Goal: Task Accomplishment & Management: Manage account settings

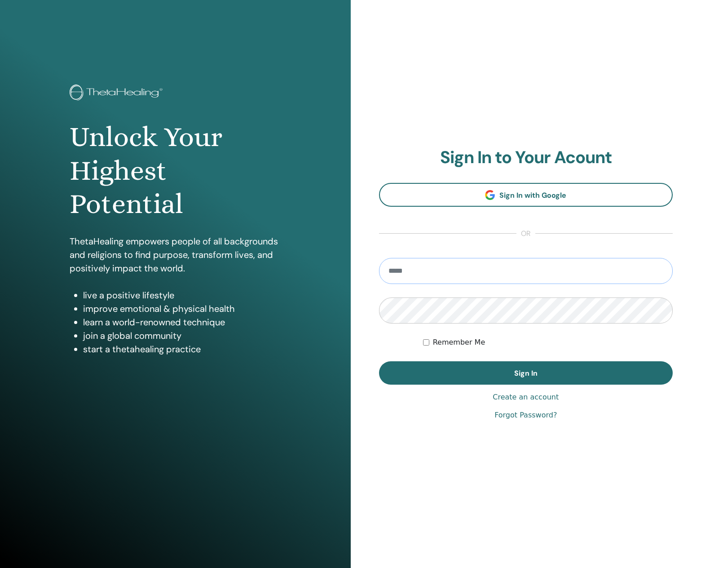
click at [399, 274] on input "email" at bounding box center [526, 271] width 294 height 26
type input "**********"
click at [379, 361] on button "Sign In" at bounding box center [526, 372] width 294 height 23
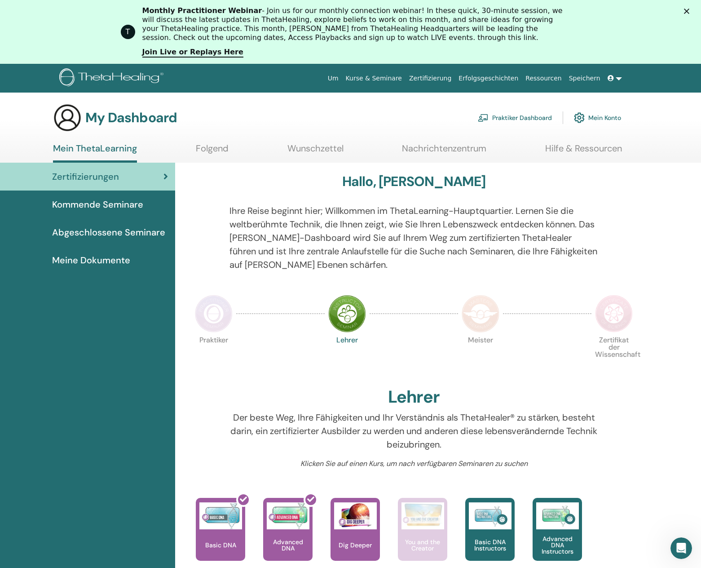
click at [685, 11] on icon "Schließen" at bounding box center [686, 11] width 5 height 5
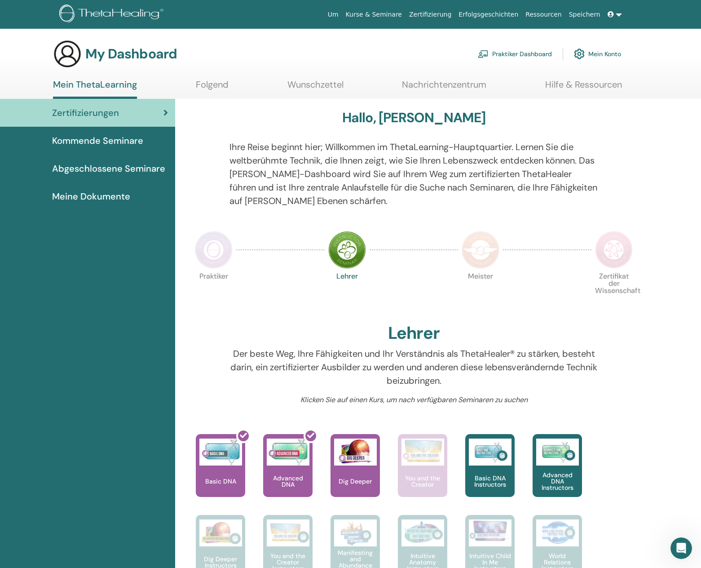
click at [85, 196] on span "Meine Dokumente" at bounding box center [91, 196] width 78 height 13
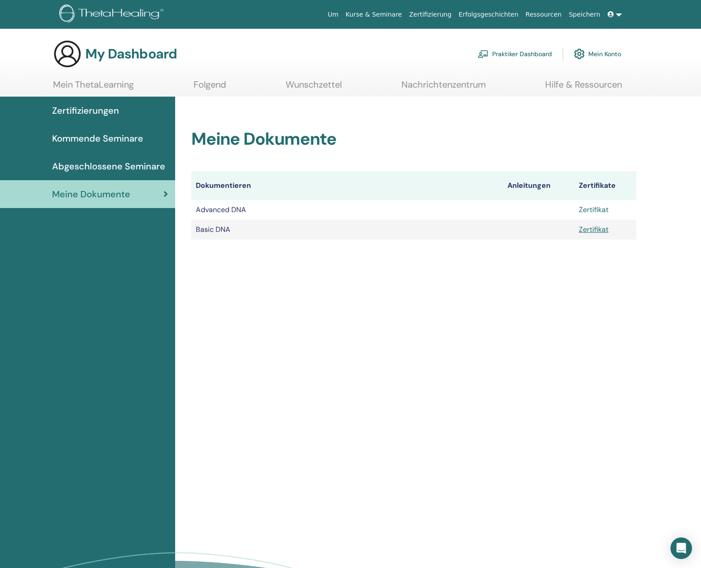
click at [597, 210] on link "Zertifikat" at bounding box center [594, 209] width 30 height 9
click at [203, 88] on link "Folgend" at bounding box center [210, 88] width 33 height 18
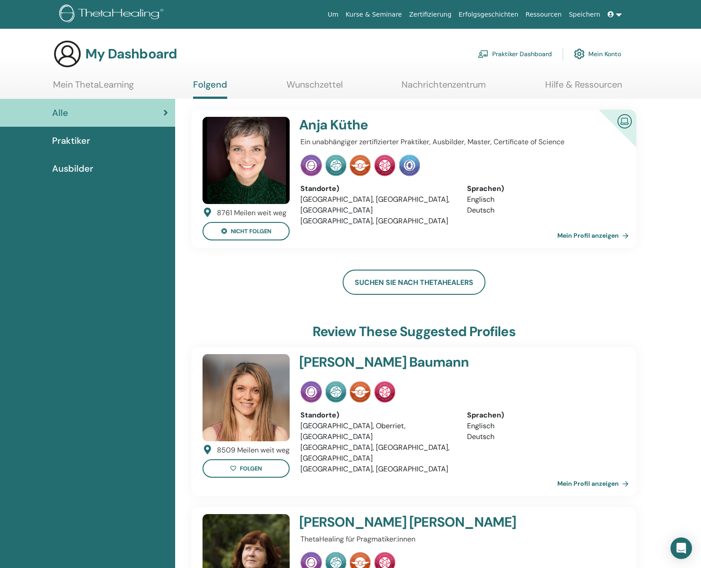
click at [622, 14] on link at bounding box center [615, 14] width 22 height 17
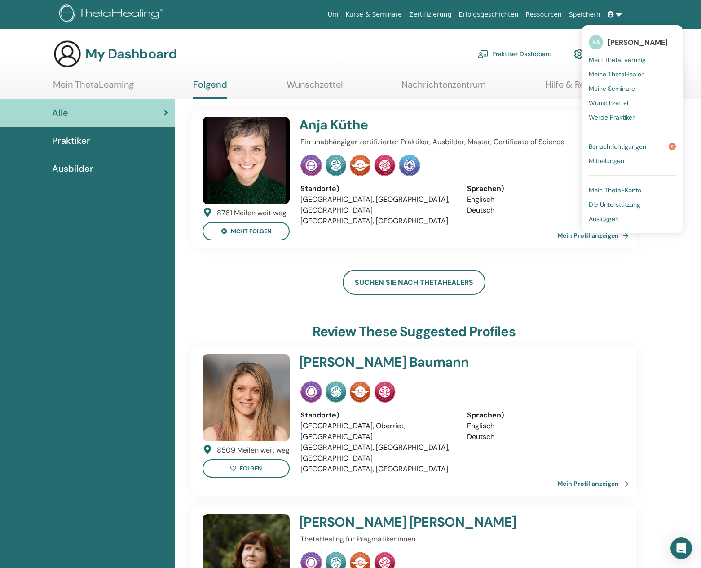
click at [604, 219] on span "Ausloggen" at bounding box center [604, 219] width 30 height 8
